Goal: Transaction & Acquisition: Obtain resource

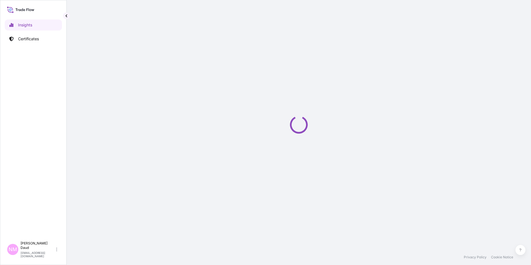
select select "2025"
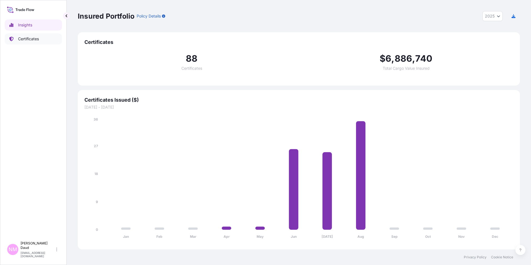
click at [35, 41] on p "Certificates" at bounding box center [28, 39] width 21 height 6
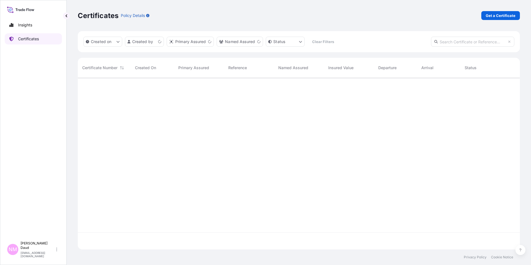
scroll to position [171, 438]
click at [502, 18] on p "Get a Certificate" at bounding box center [501, 16] width 30 height 6
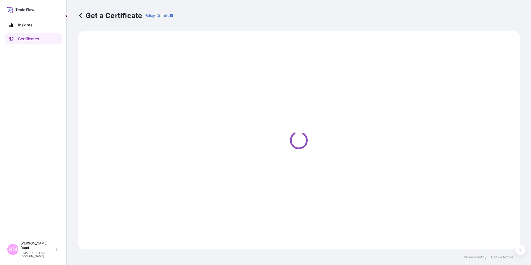
select select "Barge"
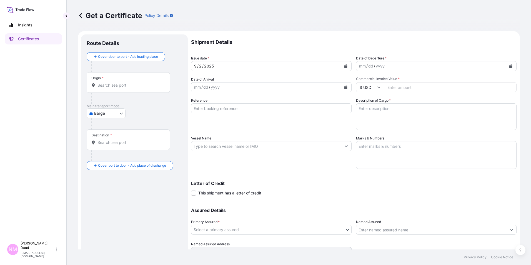
click at [510, 66] on icon "Calendar" at bounding box center [511, 65] width 3 height 3
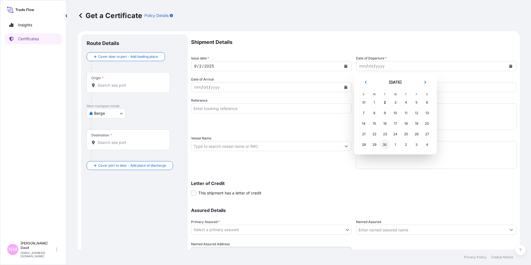
click at [387, 145] on div "30" at bounding box center [385, 145] width 10 height 10
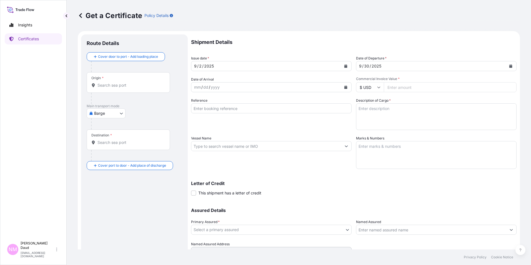
click at [388, 87] on input "Commercial Invoice Value *" at bounding box center [450, 87] width 133 height 10
type input "75760"
click at [374, 110] on textarea "Description of Cargo *" at bounding box center [436, 116] width 161 height 27
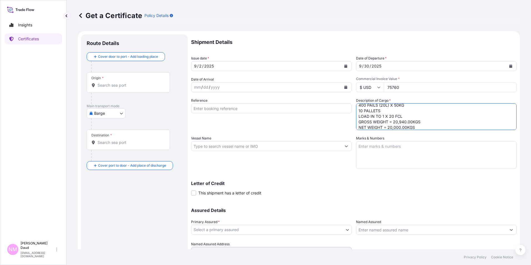
scroll to position [14, 0]
type textarea "ZINC METAL PIGMENT SUPEREXTRA EP 400 PAILS (20L) X 50KG 10 PALLETS LOAD IN TO 1…"
click at [384, 147] on textarea "Marks & Numbers" at bounding box center [436, 155] width 161 height 28
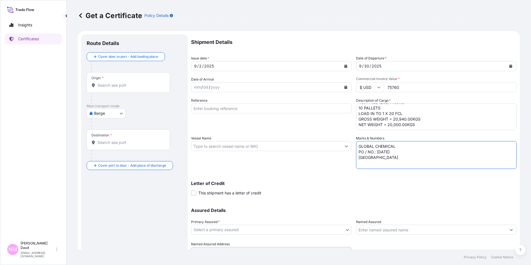
type textarea "GLOBAL CHEMICAL PO / NO.: [DATE] [GEOGRAPHIC_DATA]"
click at [345, 89] on icon "Calendar" at bounding box center [346, 87] width 3 height 3
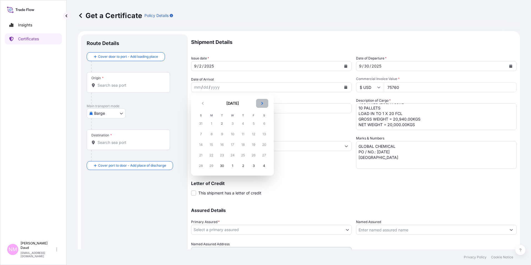
click at [263, 104] on icon "Next" at bounding box center [262, 103] width 3 height 3
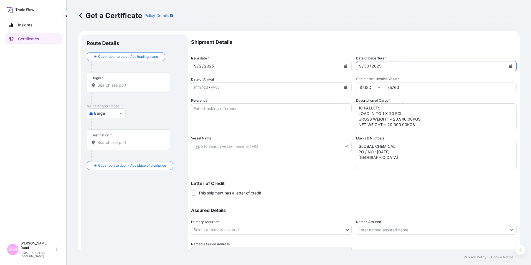
click at [510, 65] on icon "Calendar" at bounding box center [511, 65] width 3 height 3
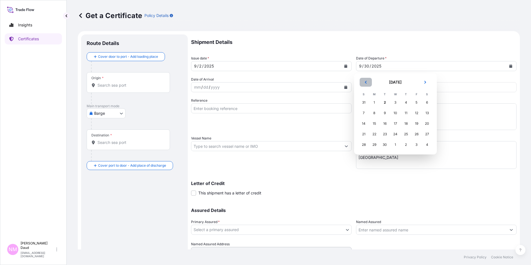
click at [369, 81] on button "Previous" at bounding box center [366, 82] width 12 height 9
click at [427, 145] on div "30" at bounding box center [428, 145] width 10 height 10
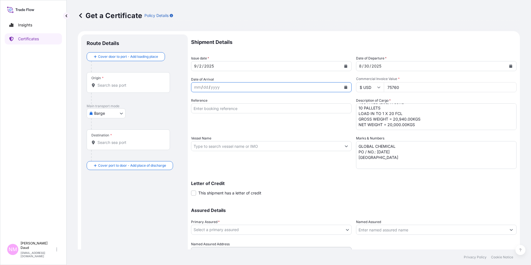
click at [345, 88] on icon "Calendar" at bounding box center [346, 87] width 3 height 3
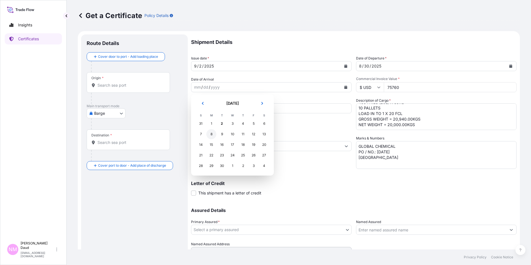
click at [214, 136] on div "8" at bounding box center [212, 134] width 10 height 10
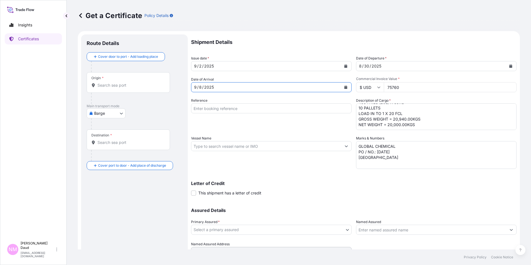
click at [246, 110] on input "Reference" at bounding box center [271, 108] width 161 height 10
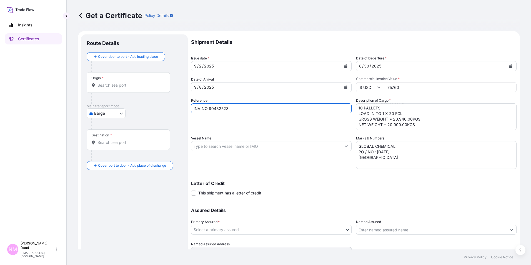
type input "INV NO 90432523"
click at [342, 147] on button "Show suggestions" at bounding box center [347, 146] width 10 height 10
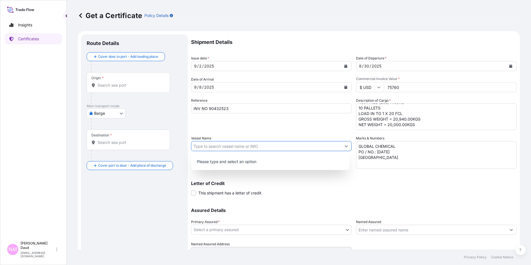
click at [239, 146] on input "Vessel Name" at bounding box center [267, 146] width 150 height 10
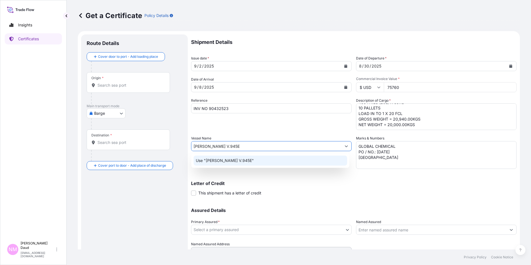
click at [240, 159] on p "Use "[PERSON_NAME] V.945E"" at bounding box center [225, 161] width 58 height 6
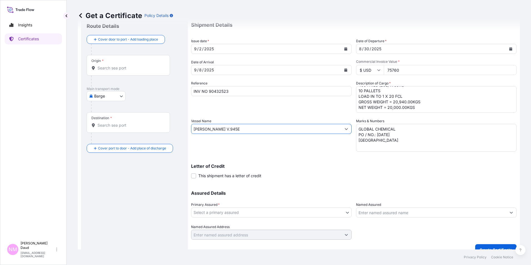
scroll to position [26, 0]
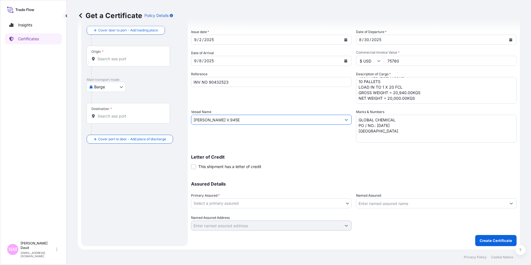
type input "[PERSON_NAME] V.945E"
click at [305, 202] on body "0 options available. 1 option available. 0 options available. 1 option availabl…" at bounding box center [265, 132] width 531 height 265
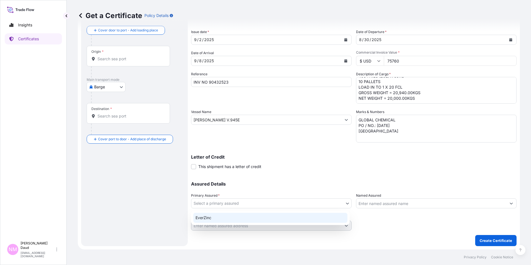
click at [279, 218] on div "EverZinc" at bounding box center [270, 218] width 154 height 10
select select "31493"
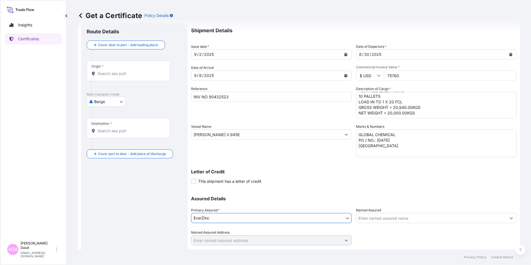
scroll to position [0, 0]
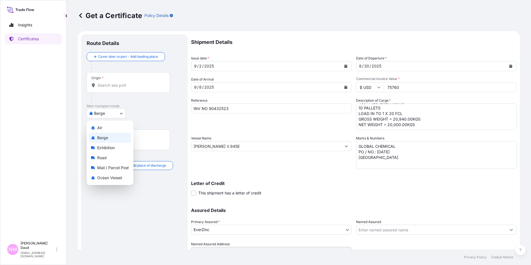
click at [123, 111] on body "0 options available. 1 option available. Insights Certificates NM Nor Masniza D…" at bounding box center [265, 132] width 531 height 265
click at [117, 179] on span "Ocean Vessel" at bounding box center [109, 178] width 25 height 6
select select "Ocean Vessel"
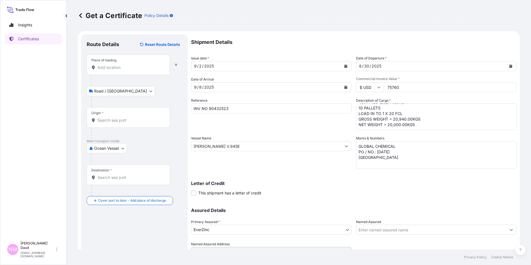
click at [110, 121] on input "Origin *" at bounding box center [131, 121] width 66 height 6
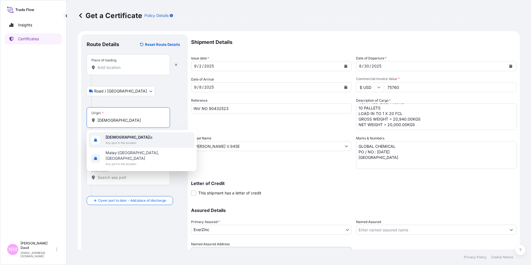
click at [116, 138] on b "[DEMOGRAPHIC_DATA]" at bounding box center [128, 137] width 44 height 5
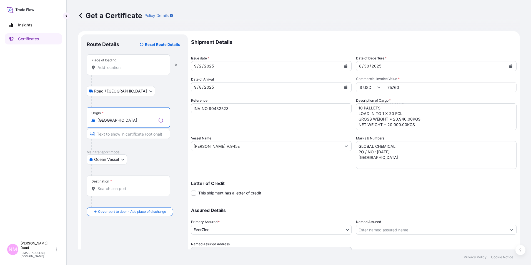
type input "[GEOGRAPHIC_DATA]"
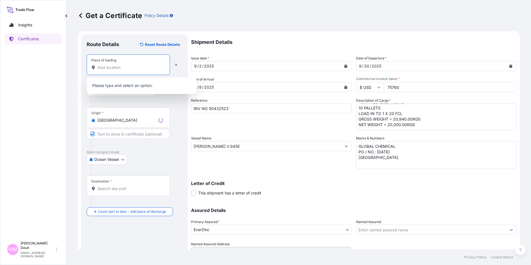
click at [118, 68] on input "Place of loading" at bounding box center [131, 68] width 66 height 6
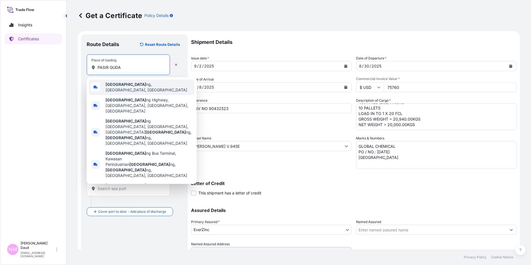
click at [118, 86] on b "[GEOGRAPHIC_DATA]" at bounding box center [126, 84] width 41 height 5
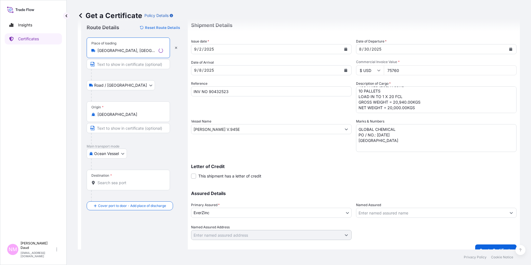
scroll to position [26, 0]
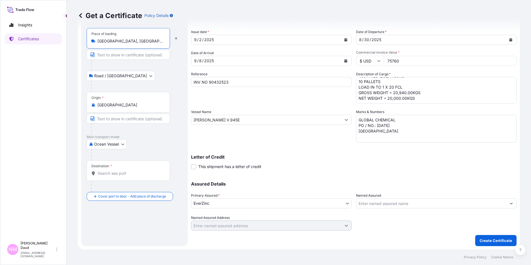
type input "[GEOGRAPHIC_DATA], [GEOGRAPHIC_DATA], [GEOGRAPHIC_DATA]"
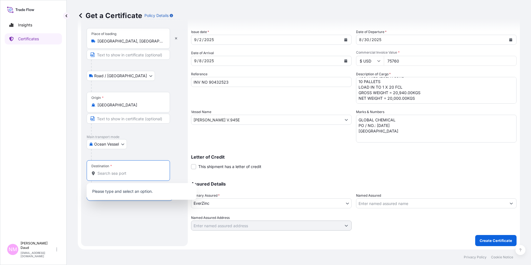
click at [103, 174] on input "Destination *" at bounding box center [131, 174] width 66 height 6
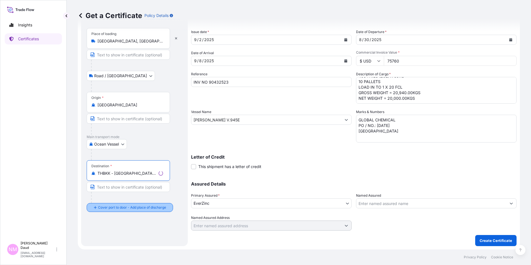
type input "THBKK - [GEOGRAPHIC_DATA], [GEOGRAPHIC_DATA]"
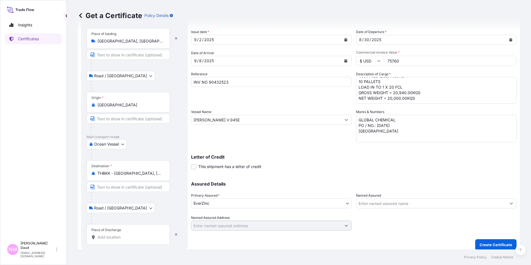
scroll to position [31, 0]
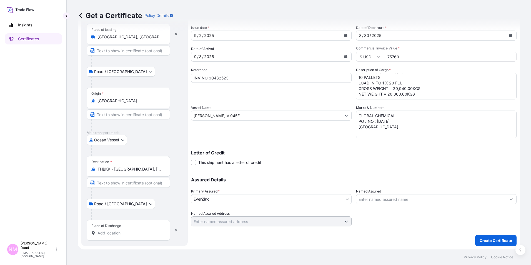
click at [115, 234] on input "Place of Discharge" at bounding box center [131, 233] width 66 height 6
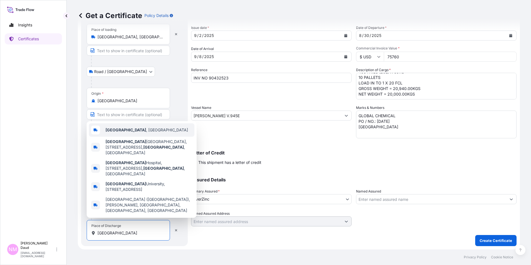
click at [133, 137] on div "[GEOGRAPHIC_DATA] , [GEOGRAPHIC_DATA]" at bounding box center [142, 129] width 106 height 13
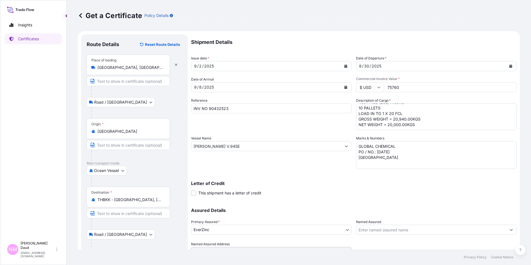
scroll to position [42, 0]
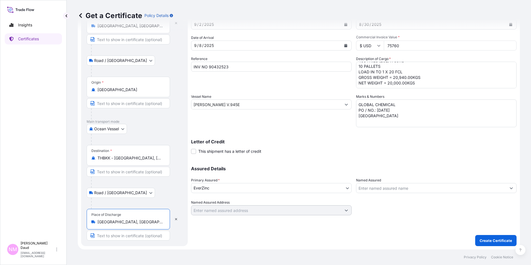
type input "[GEOGRAPHIC_DATA], [GEOGRAPHIC_DATA]"
click at [371, 214] on div at bounding box center [436, 208] width 161 height 16
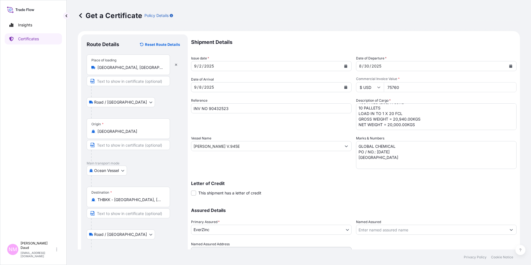
scroll to position [28, 0]
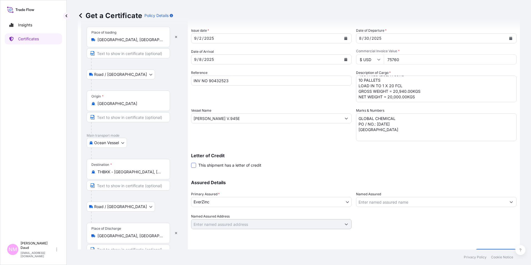
click at [195, 165] on span at bounding box center [193, 165] width 5 height 5
click at [191, 162] on input "This shipment has a letter of credit" at bounding box center [191, 162] width 0 height 0
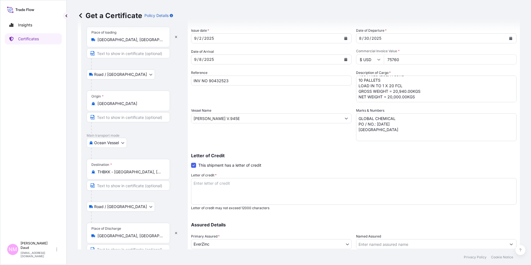
click at [193, 165] on span at bounding box center [193, 165] width 5 height 5
click at [191, 162] on input "This shipment has a letter of credit" at bounding box center [191, 162] width 0 height 0
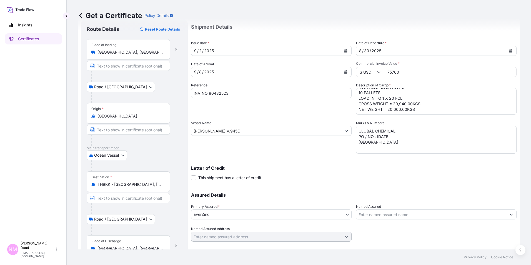
scroll to position [42, 0]
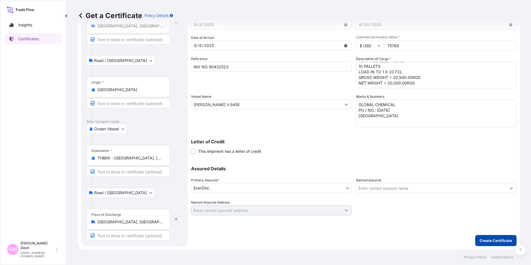
click at [483, 240] on p "Create Certificate" at bounding box center [496, 241] width 33 height 6
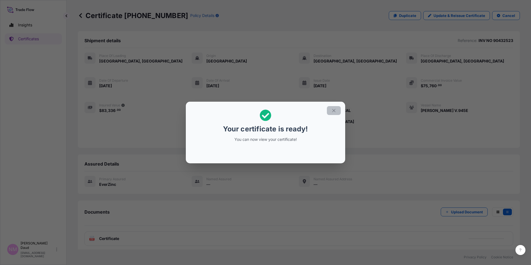
click at [333, 113] on icon "button" at bounding box center [334, 110] width 5 height 5
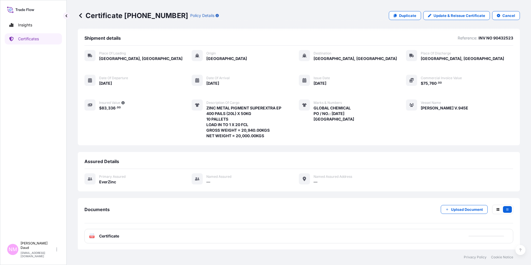
scroll to position [3, 0]
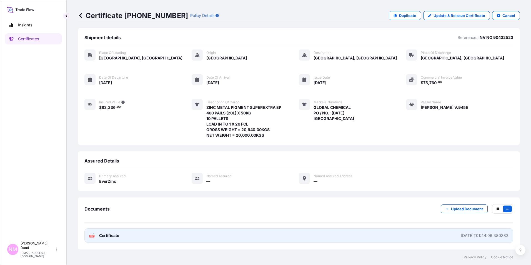
click at [331, 239] on link "PDF Certificate [DATE]T01:44:06.380382" at bounding box center [299, 235] width 429 height 14
